Goal: Information Seeking & Learning: Learn about a topic

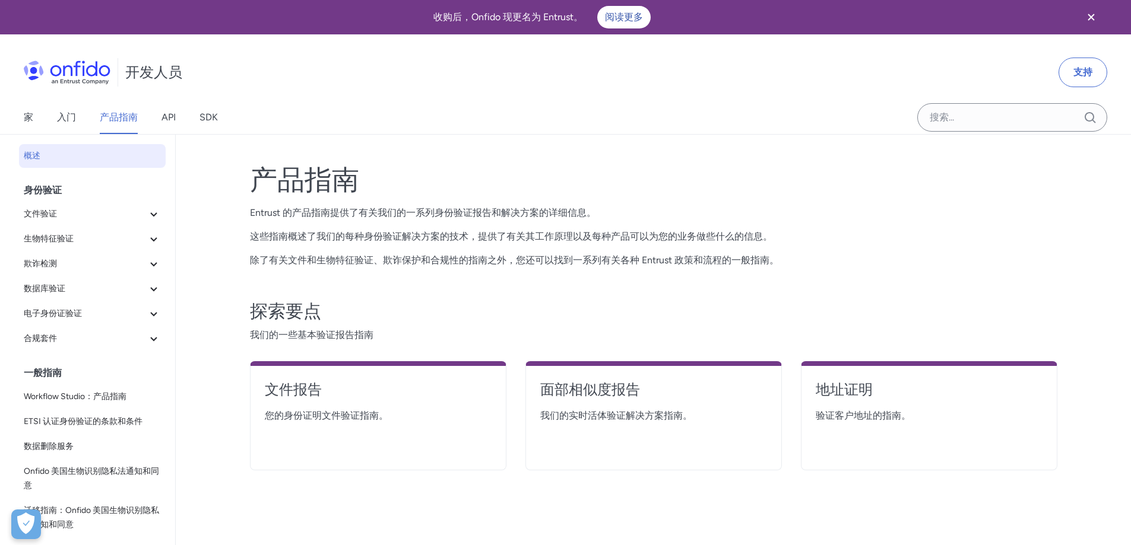
click at [61, 76] on img at bounding box center [67, 73] width 87 height 24
click at [71, 115] on font "入门" at bounding box center [66, 117] width 19 height 11
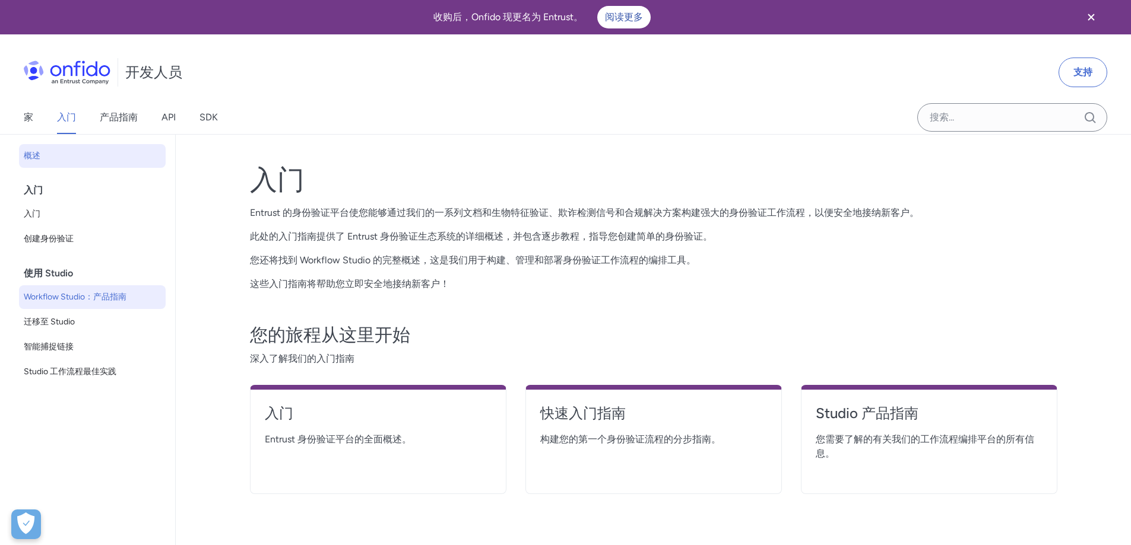
click at [53, 300] on font "Workflow Studio：产品指南" at bounding box center [75, 297] width 103 height 10
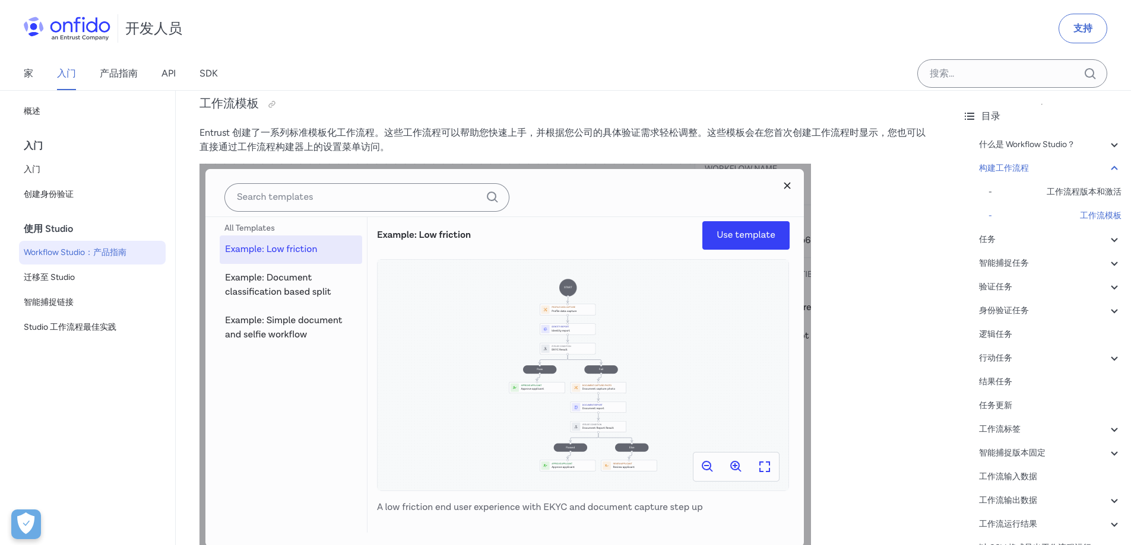
scroll to position [2789, 0]
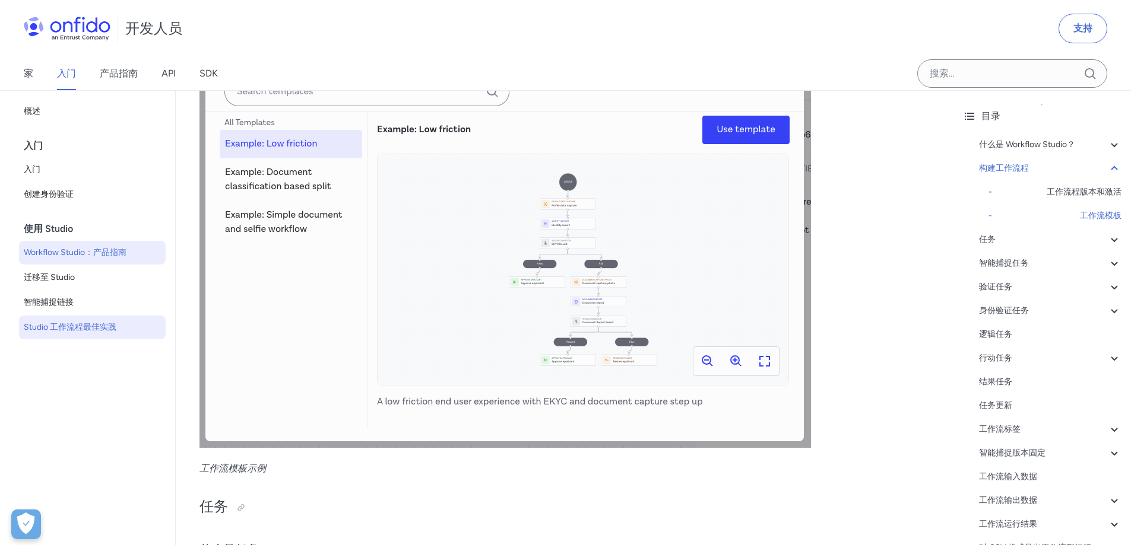
click at [73, 319] on link "Studio 工作流程最佳实践" at bounding box center [92, 328] width 147 height 24
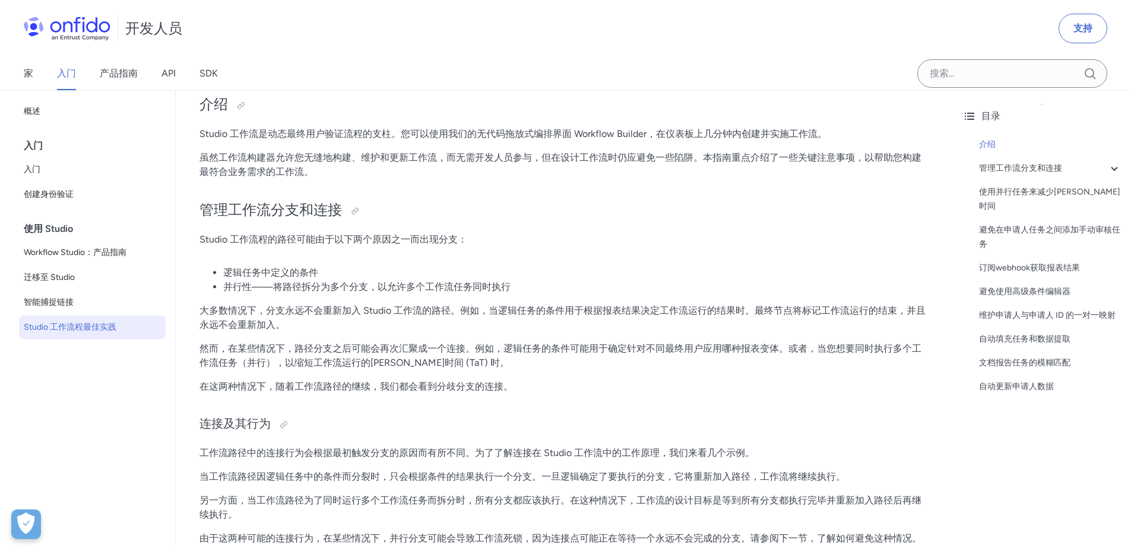
scroll to position [356, 0]
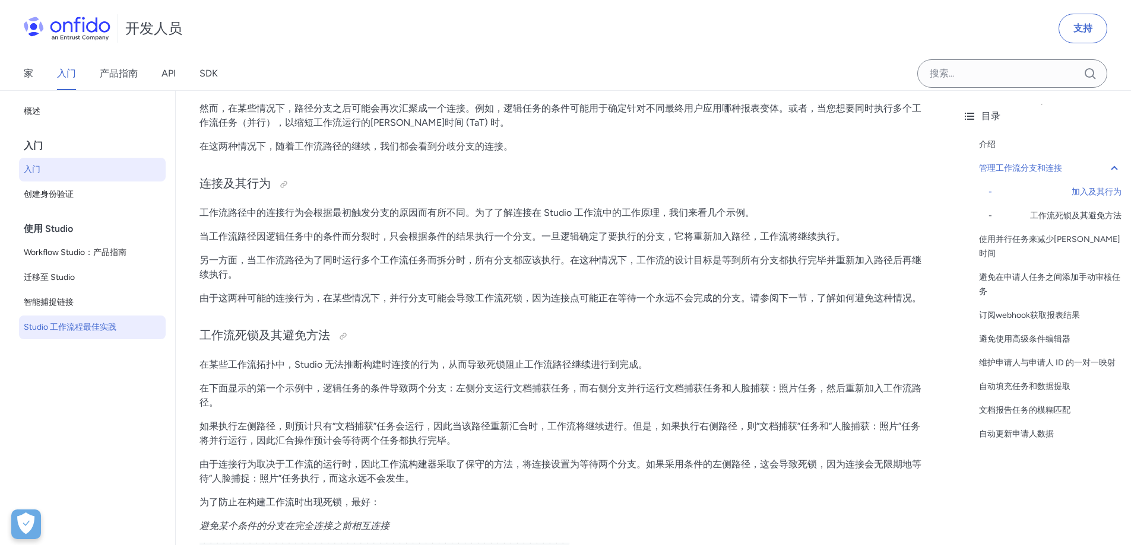
click at [33, 169] on font "入门" at bounding box center [32, 169] width 17 height 10
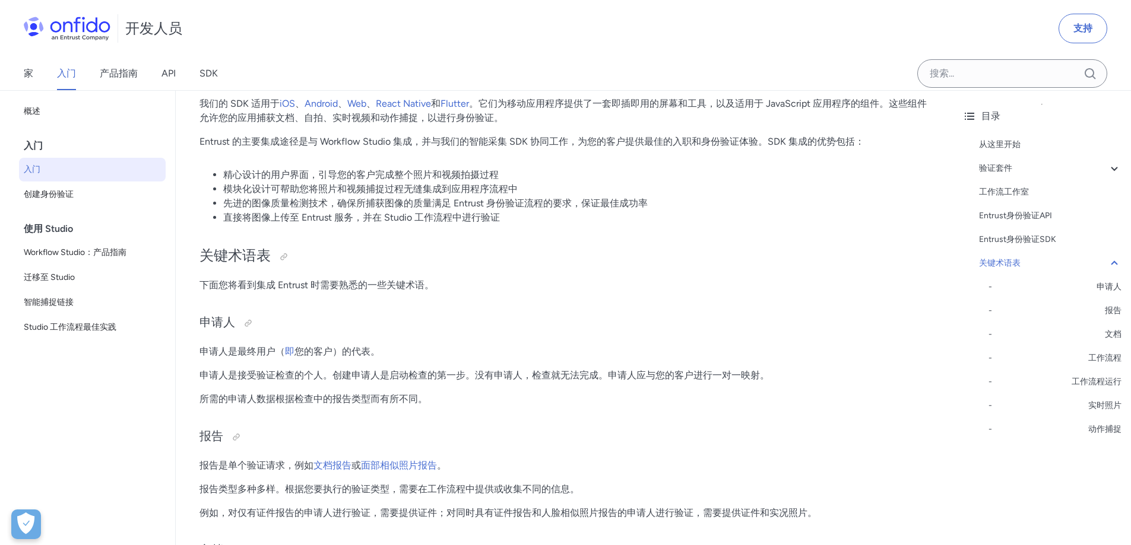
scroll to position [2220, 0]
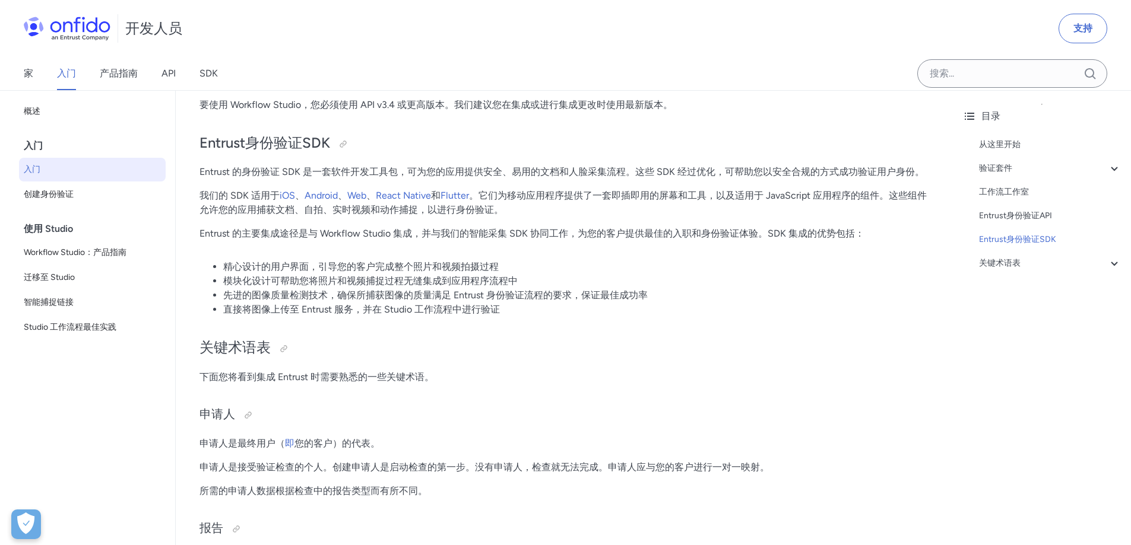
click at [1072, 437] on div "目录 从这里开始 验证套件 - 文件和生物特征验证 - 可信数据源验证 - 欺诈检测信号 工作流工作室 Entrust身份验证API Entrust身份验证S…" at bounding box center [1042, 317] width 178 height 455
click at [211, 74] on font "SDK" at bounding box center [208, 73] width 18 height 11
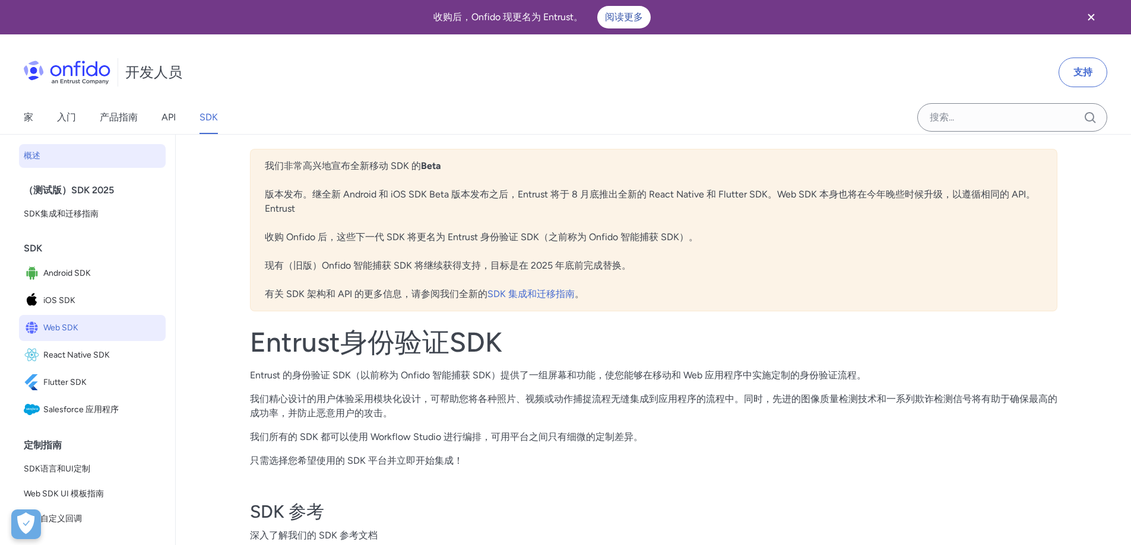
click at [55, 328] on font "Web SDK" at bounding box center [60, 328] width 35 height 10
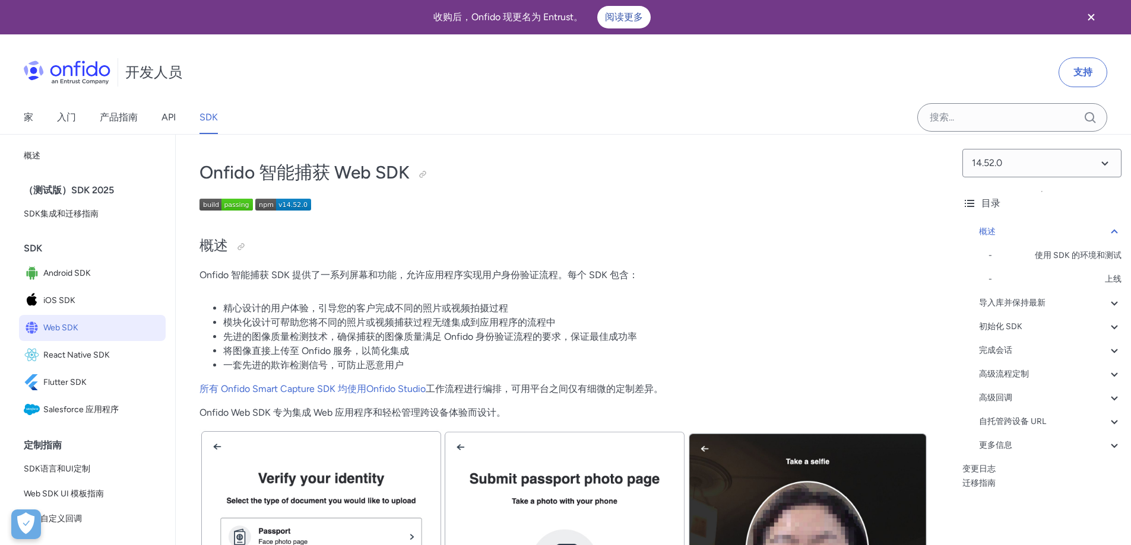
click at [1010, 74] on div "开发人员 支持" at bounding box center [565, 72] width 1131 height 57
click at [1009, 61] on div "开发人员 支持" at bounding box center [565, 72] width 1131 height 57
click at [304, 254] on h2 "概述" at bounding box center [563, 246] width 729 height 20
drag, startPoint x: 261, startPoint y: 170, endPoint x: 411, endPoint y: 172, distance: 150.2
click at [411, 172] on h1 "Onfido 智能捕获 Web SDK" at bounding box center [563, 173] width 729 height 24
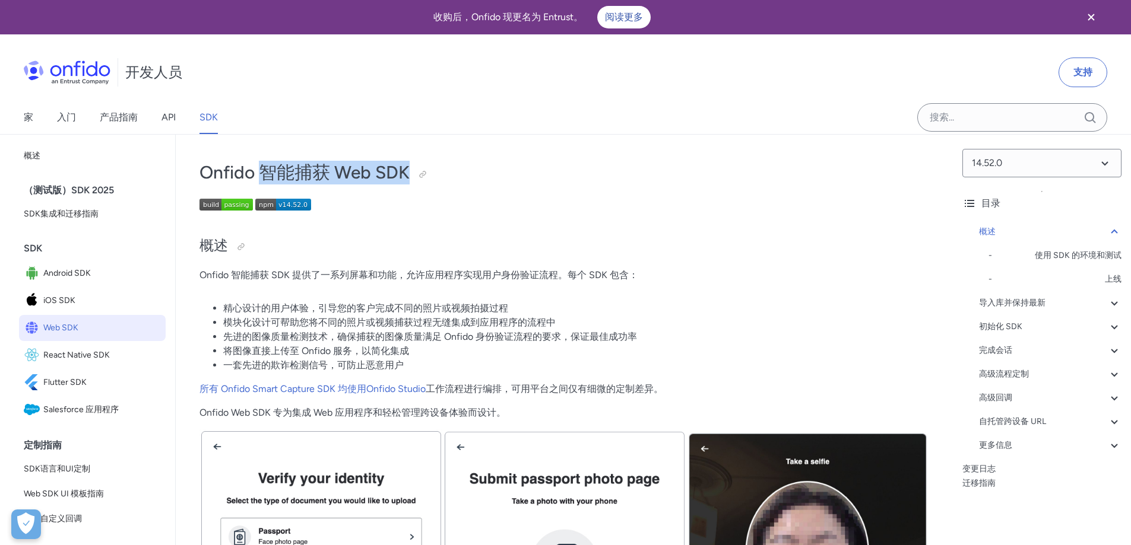
click at [532, 256] on h2 "概述" at bounding box center [563, 246] width 729 height 20
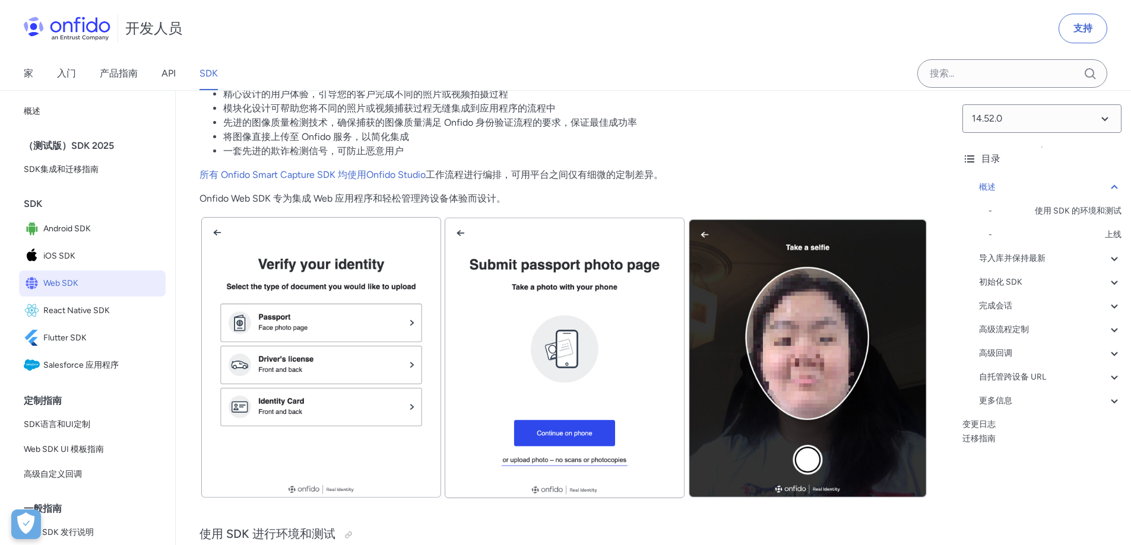
scroll to position [237, 0]
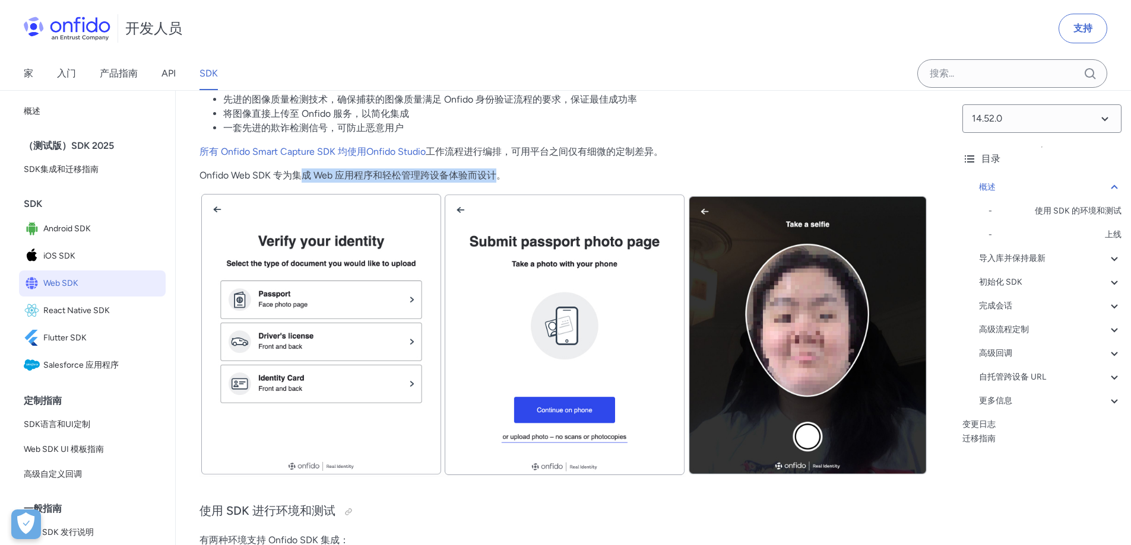
drag, startPoint x: 321, startPoint y: 176, endPoint x: 497, endPoint y: 177, distance: 176.3
click at [497, 177] on font "Onfido Web SDK 专为集成 Web 应用程序和轻松管理跨设备体验而设计。" at bounding box center [352, 175] width 306 height 11
click at [529, 179] on p "Onfido Web SDK 专为集成 Web 应用程序和轻松管理跨设备体验而设计。" at bounding box center [563, 176] width 729 height 14
click at [527, 175] on p "Onfido Web SDK 专为集成 Web 应用程序和轻松管理跨设备体验而设计。" at bounding box center [563, 176] width 729 height 14
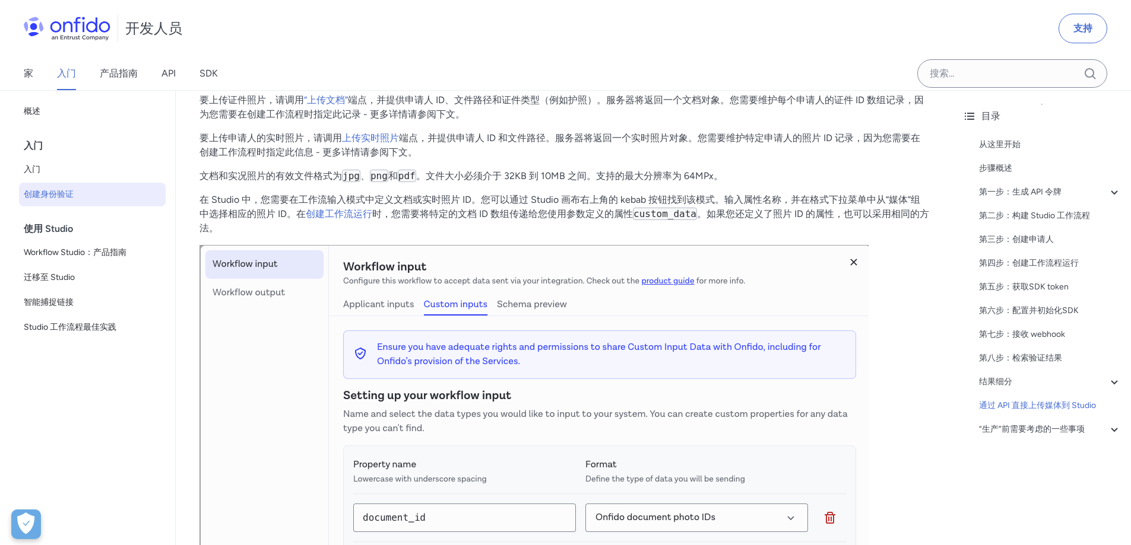
scroll to position [4932, 0]
